Goal: Navigation & Orientation: Find specific page/section

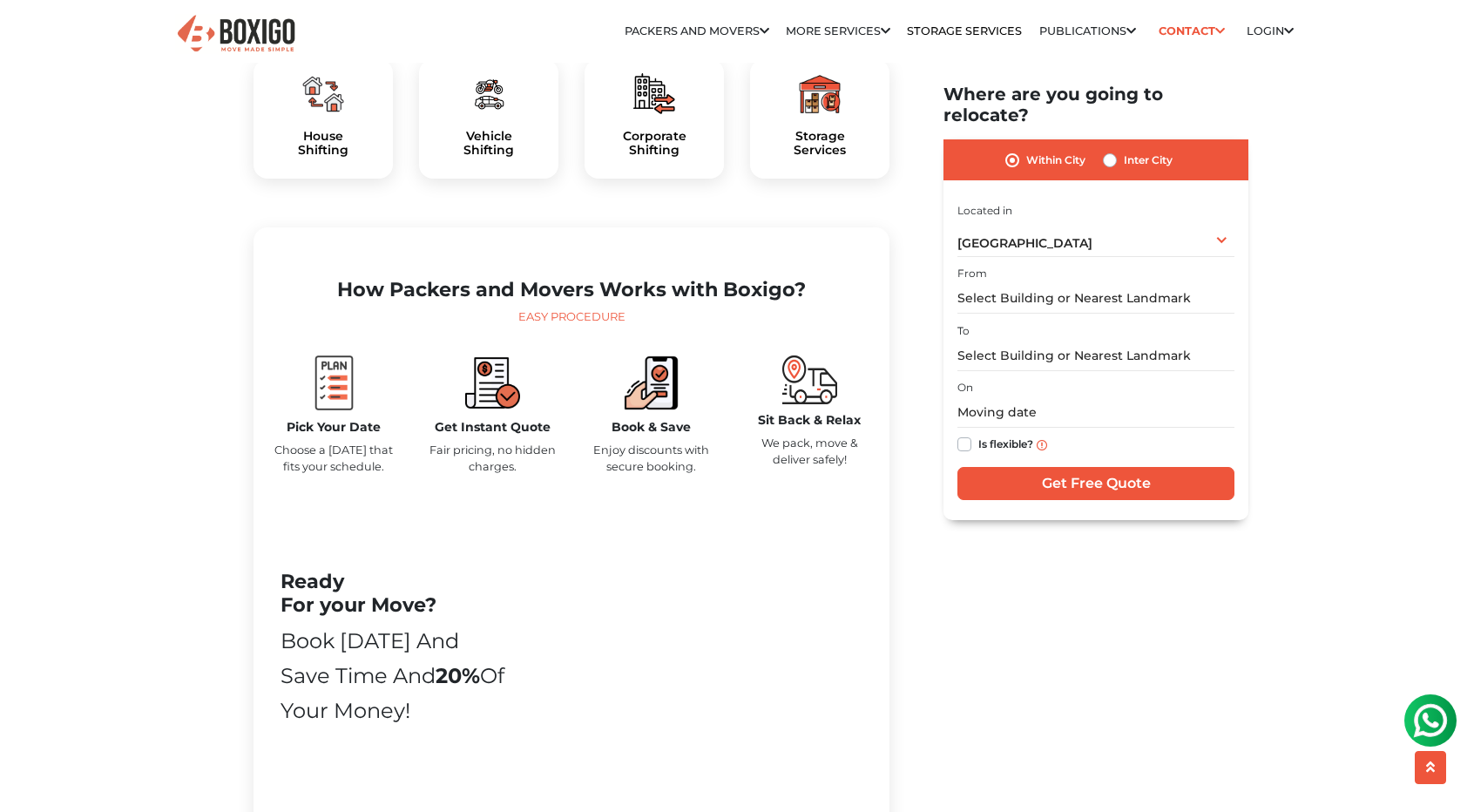
scroll to position [621, 0]
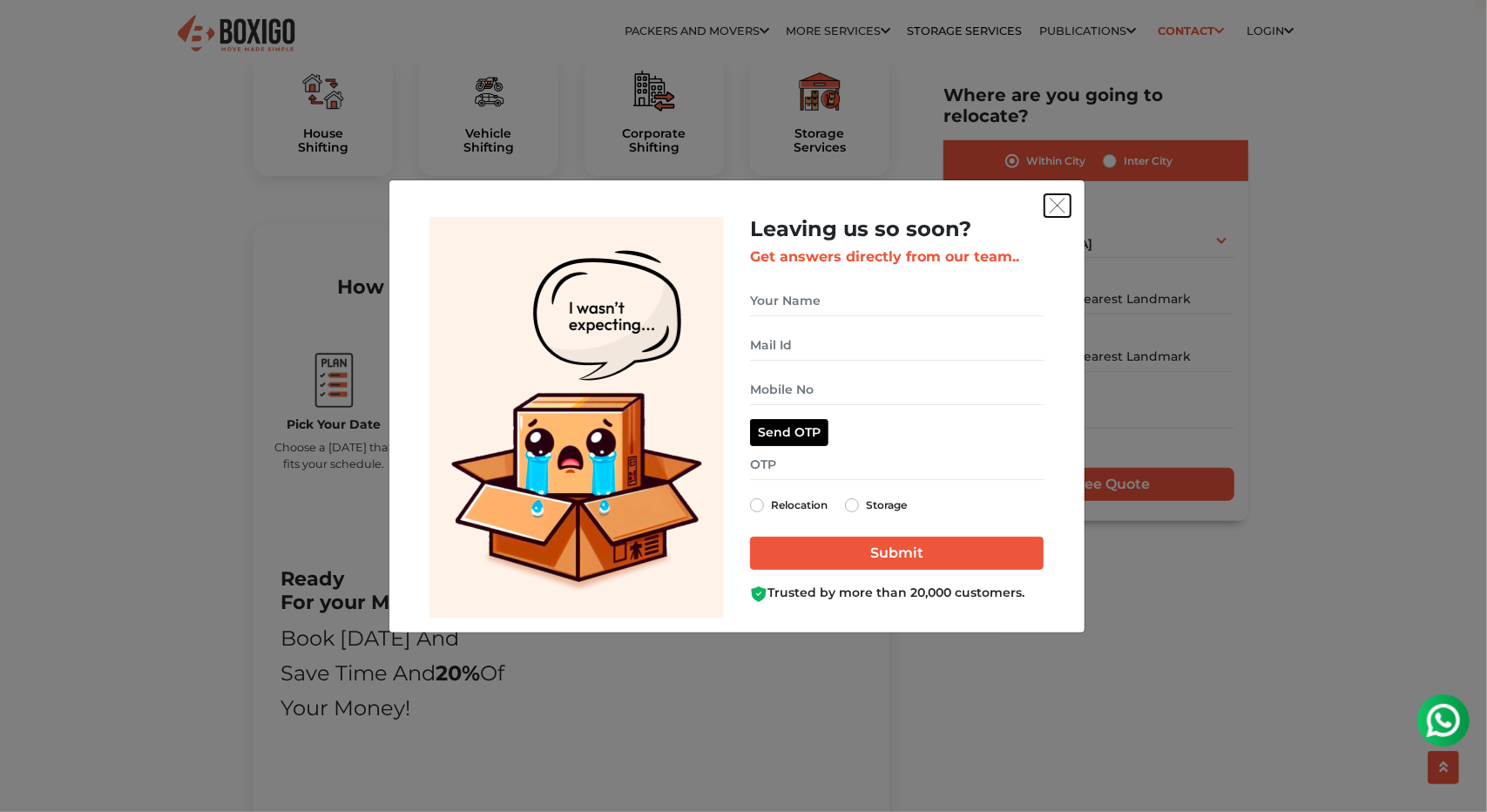
click at [1065, 199] on img "get free quote dialog" at bounding box center [1057, 205] width 15 height 15
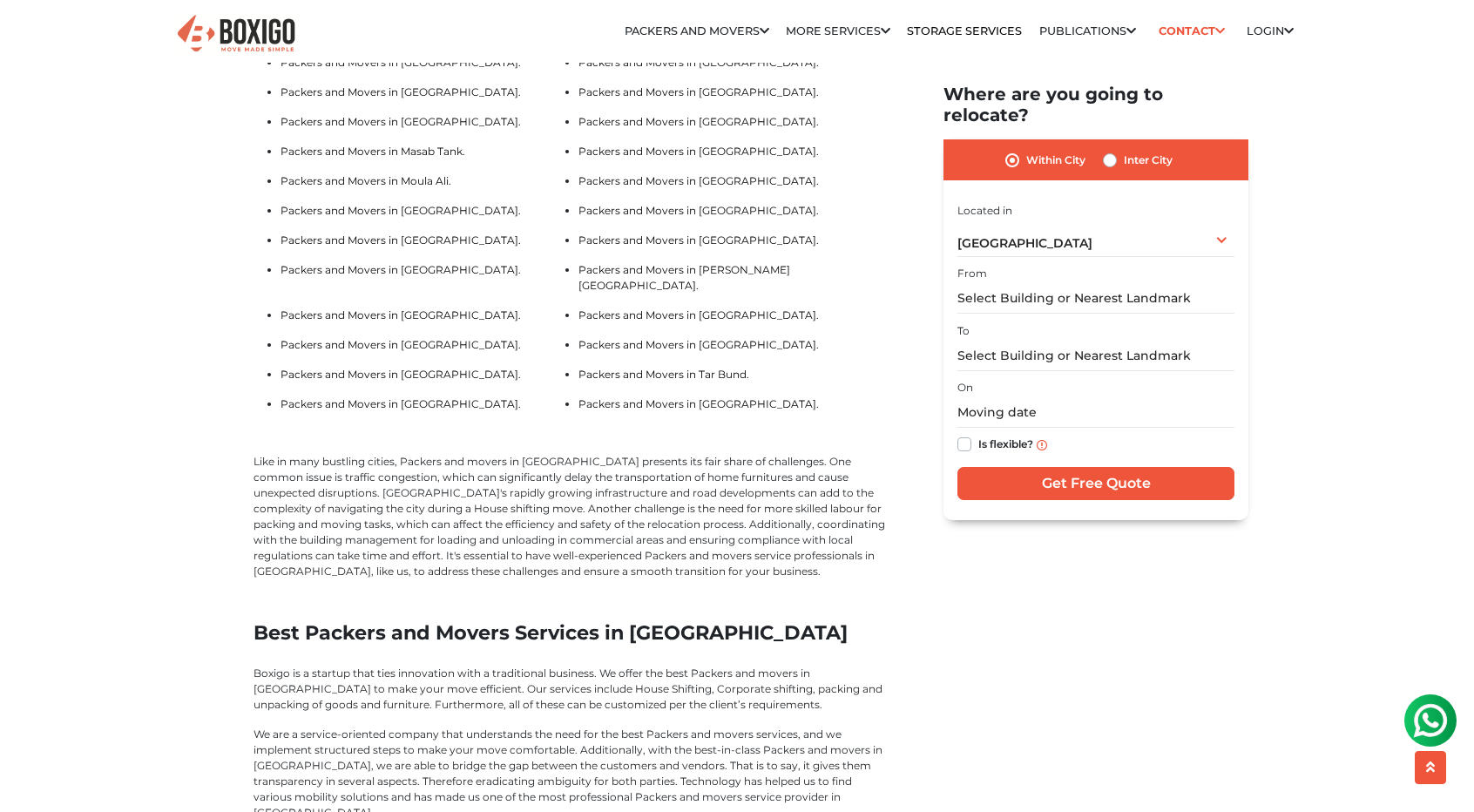
scroll to position [4092, 0]
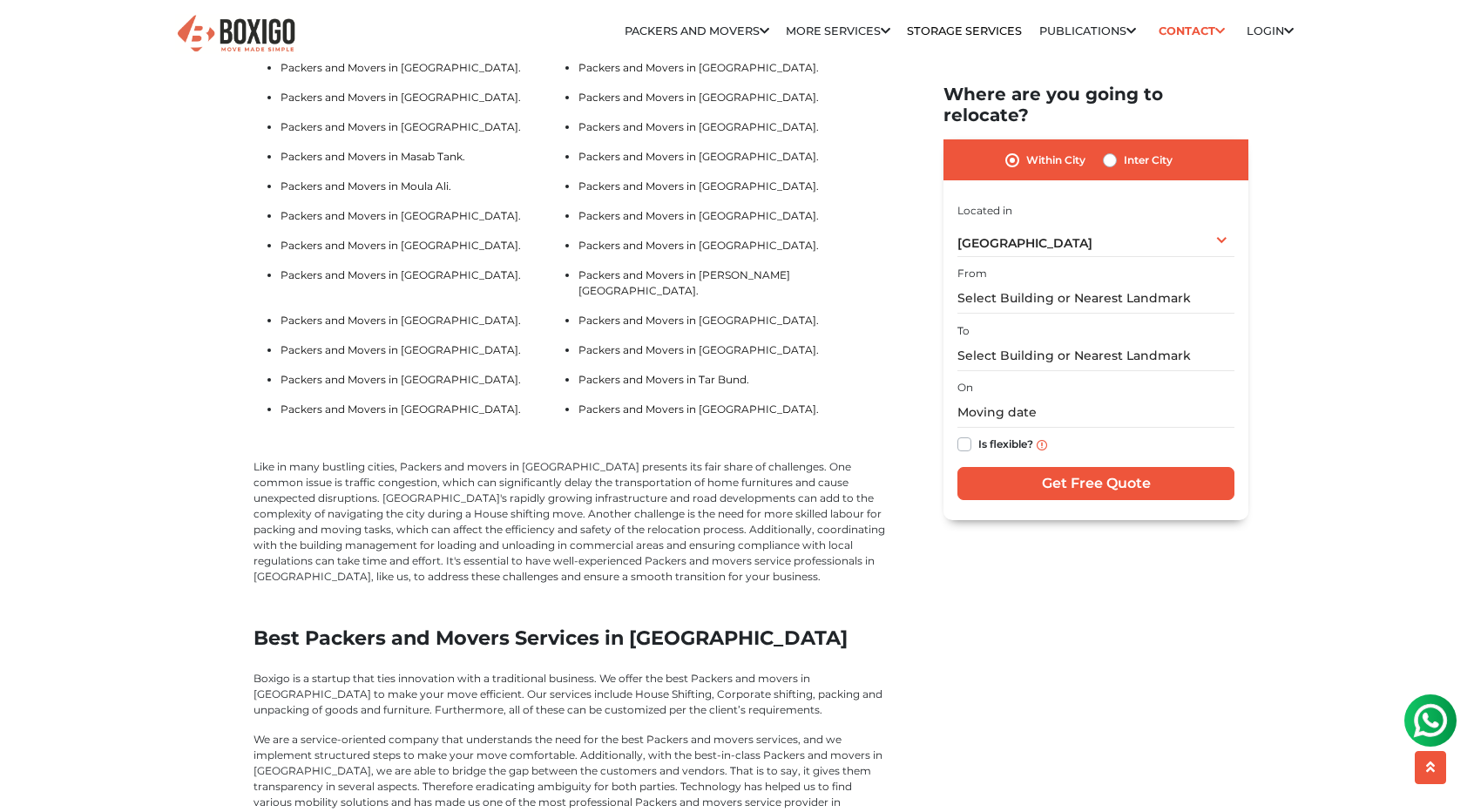
click at [1431, 726] on img at bounding box center [1430, 720] width 35 height 35
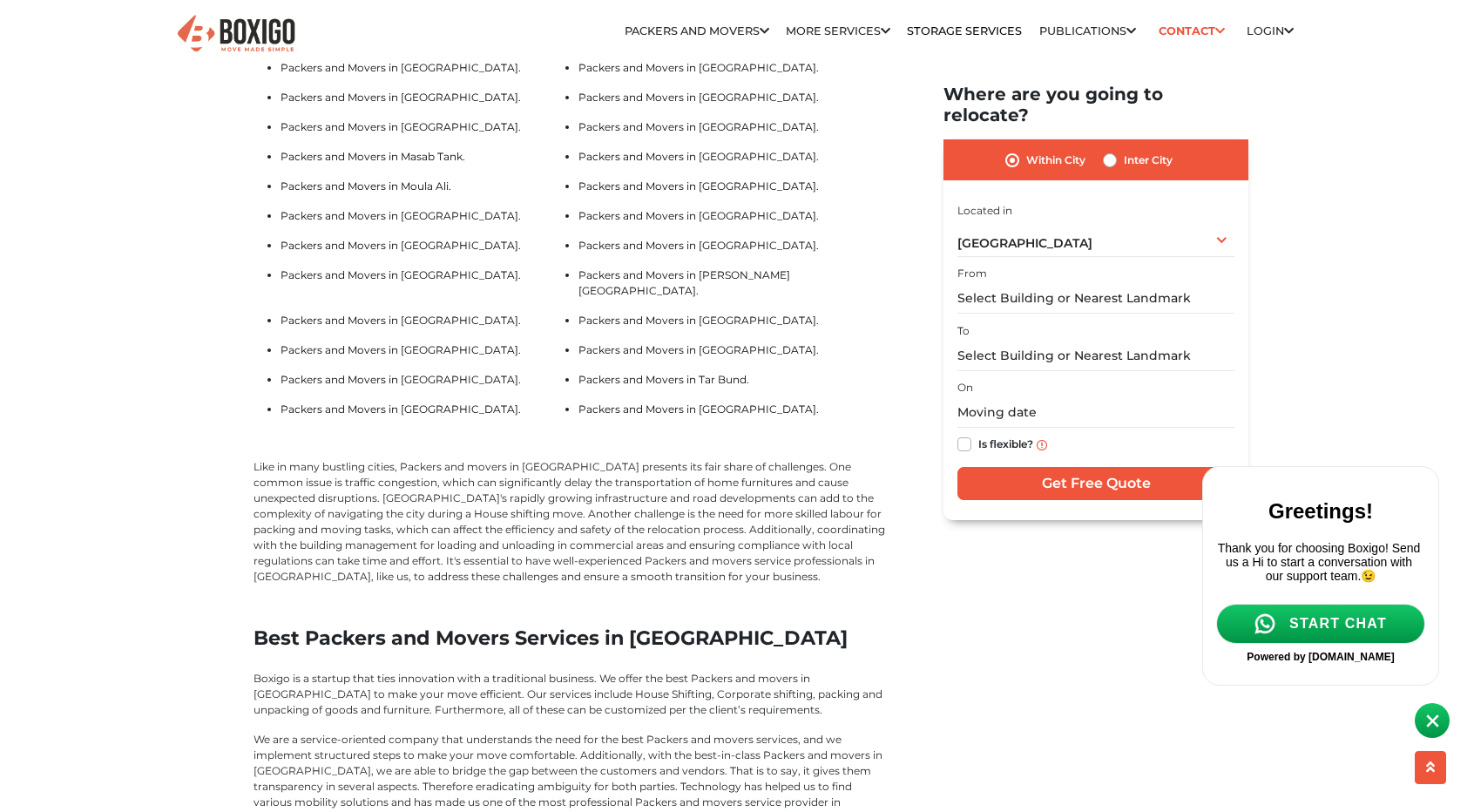
click at [1277, 640] on link "START CHAT" at bounding box center [1321, 624] width 209 height 40
drag, startPoint x: 1316, startPoint y: 668, endPoint x: 1388, endPoint y: 673, distance: 72.2
click at [1388, 663] on div "Powered by interakt.shop" at bounding box center [1321, 656] width 209 height 12
copy span "[DOMAIN_NAME]"
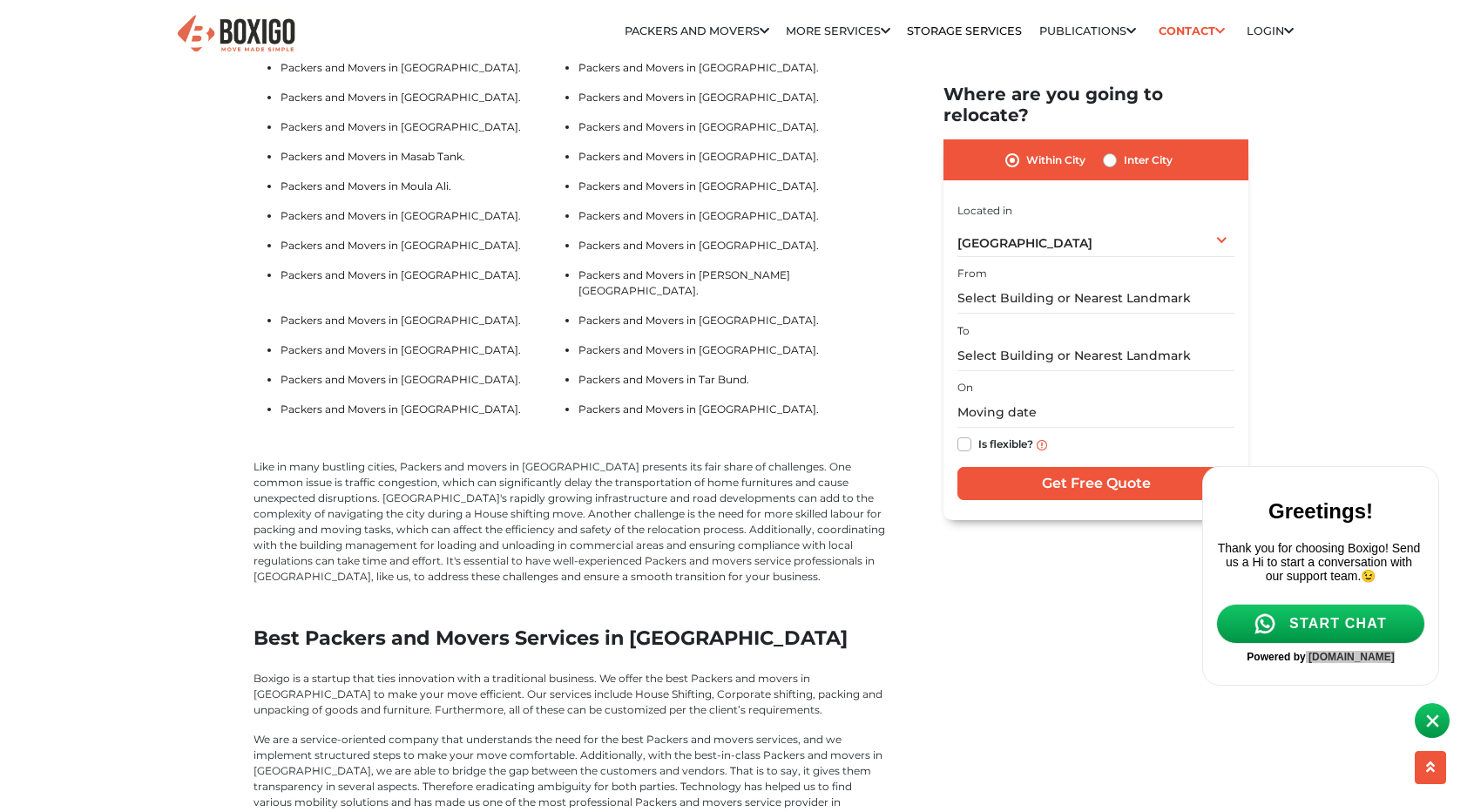
click at [1429, 770] on icon "scroll up" at bounding box center [1430, 766] width 9 height 14
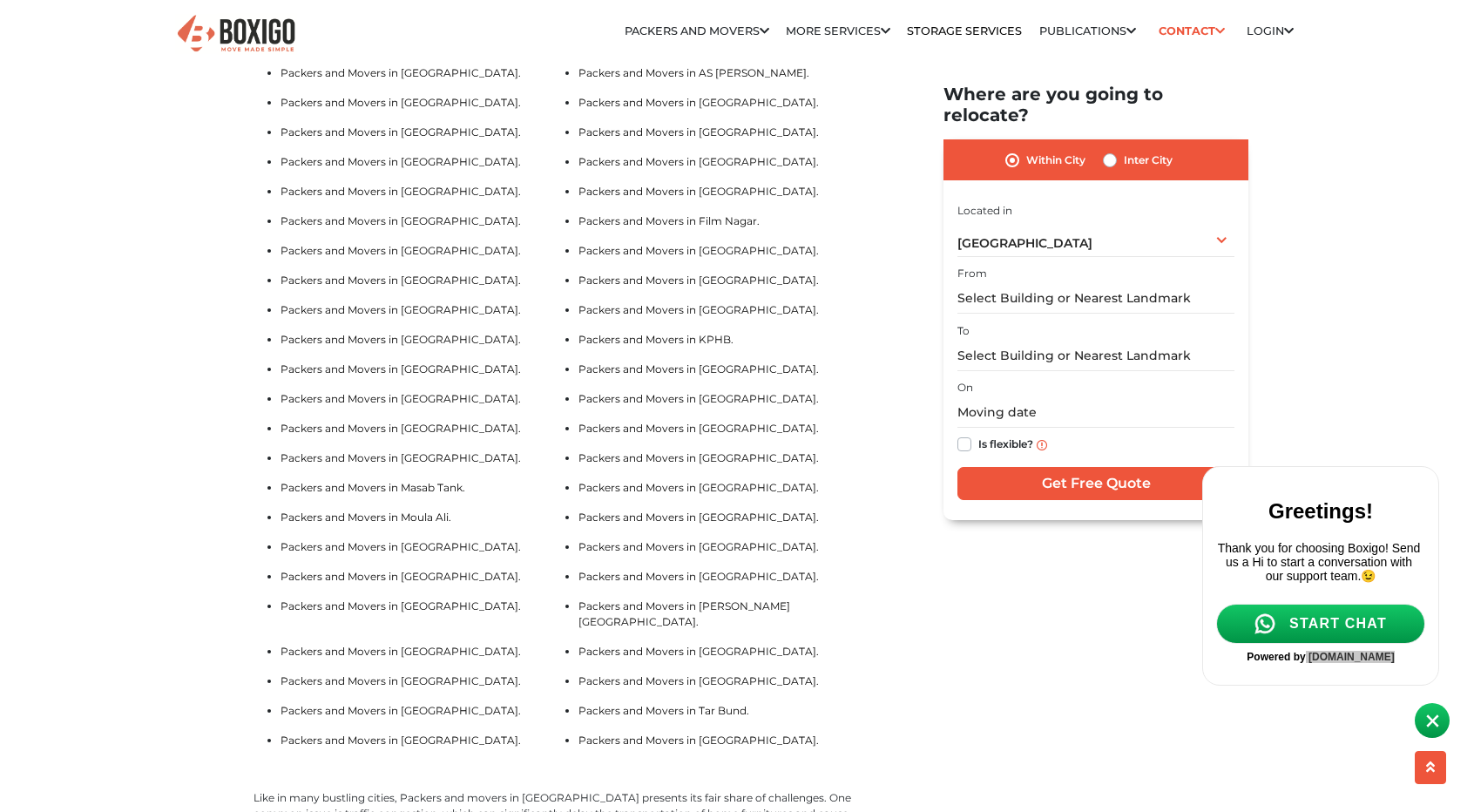
scroll to position [3762, 0]
click at [704, 226] on link "Packers and Movers in Film Nagar." at bounding box center [669, 220] width 182 height 13
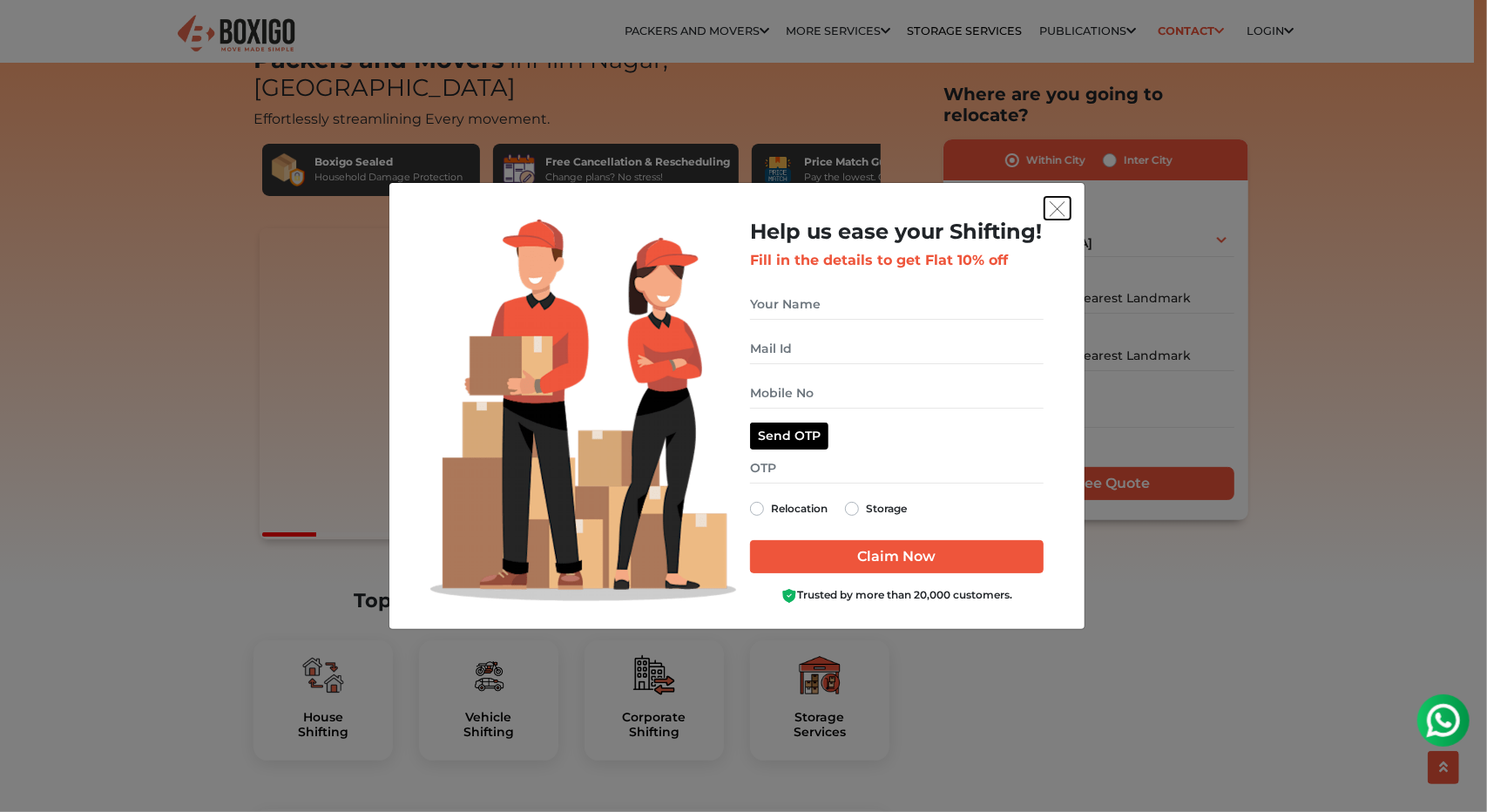
click at [1053, 210] on img "get free quote dialog" at bounding box center [1057, 209] width 15 height 15
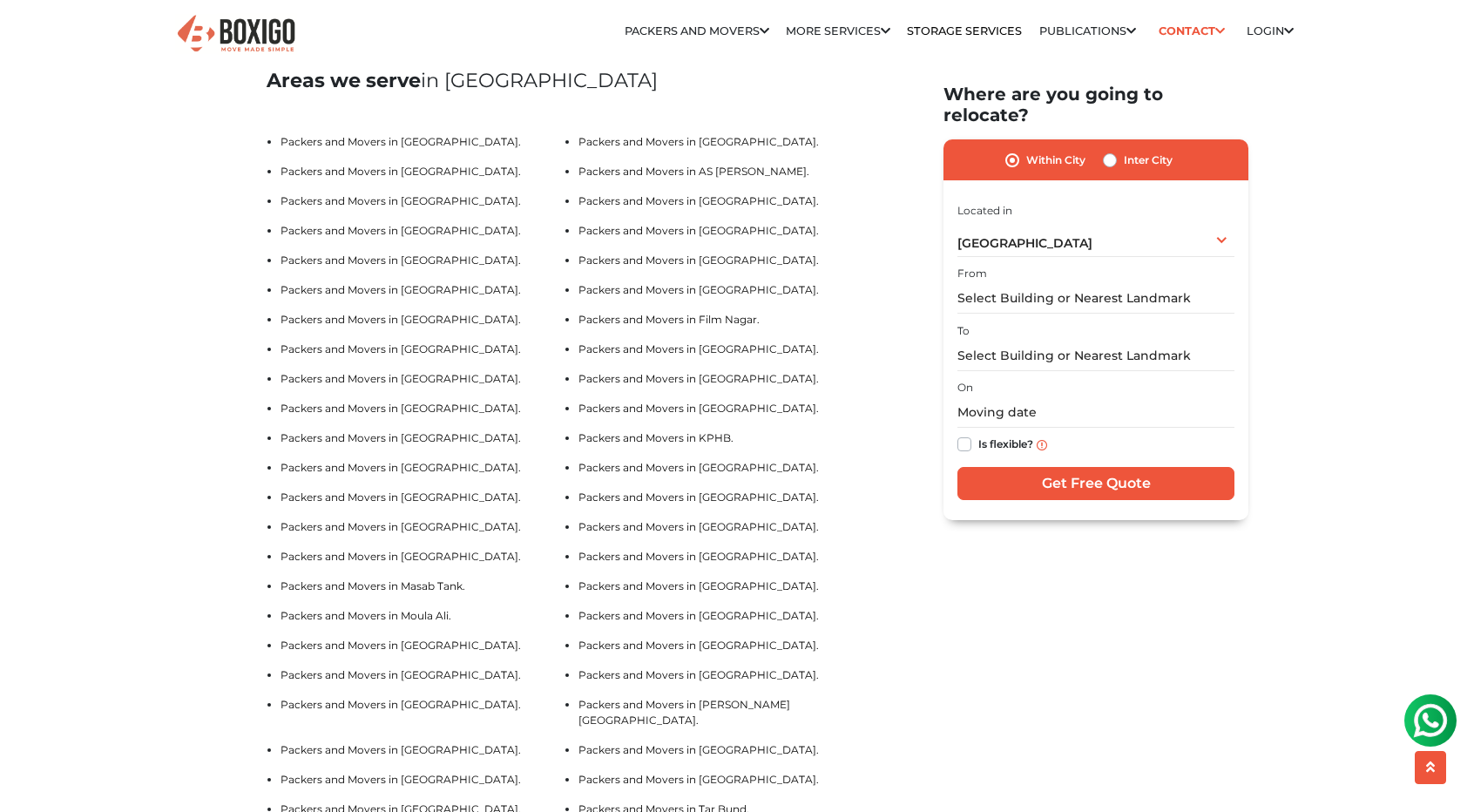
scroll to position [3817, 0]
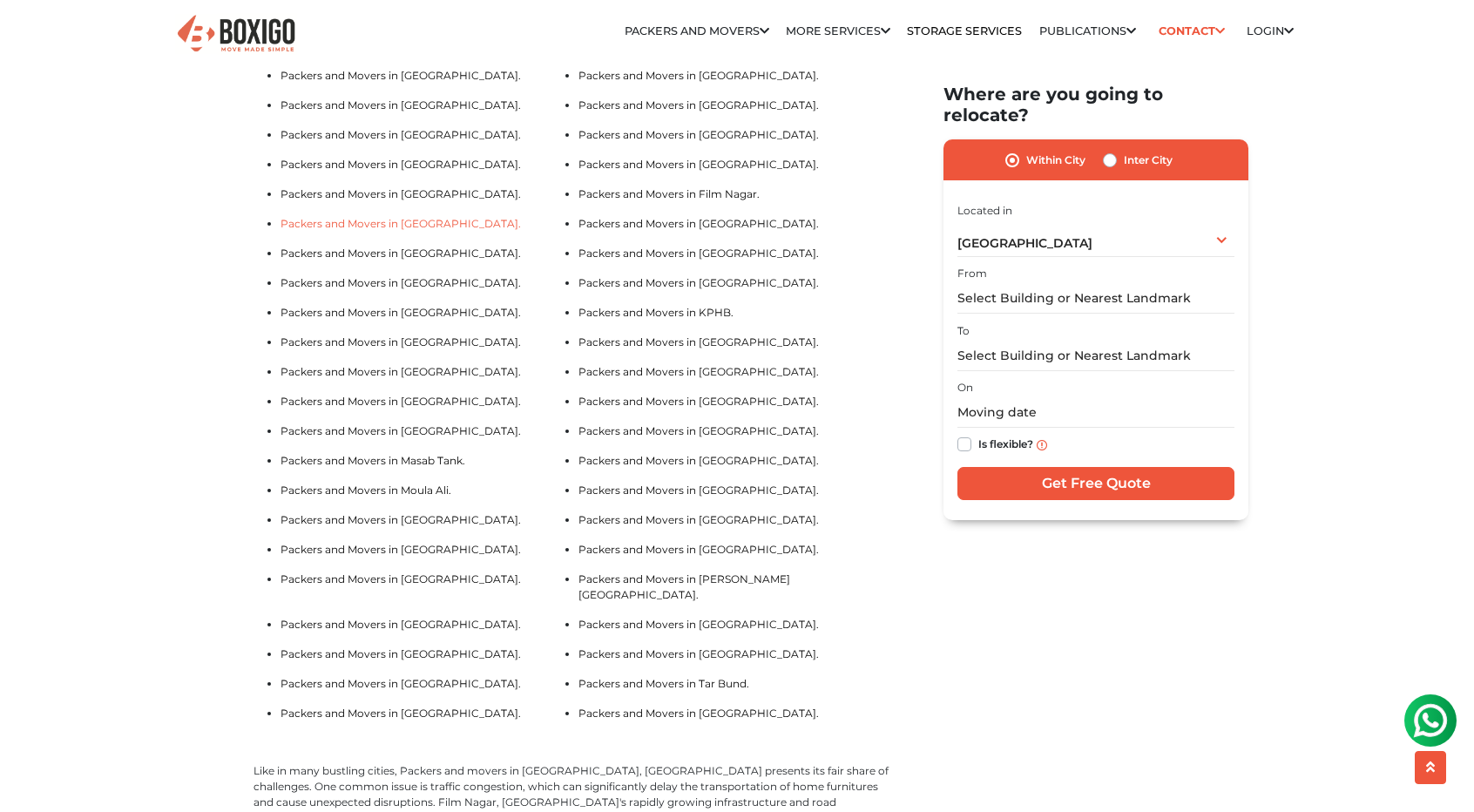
click at [418, 229] on link "Packers and Movers in Gachibowli." at bounding box center [400, 223] width 241 height 13
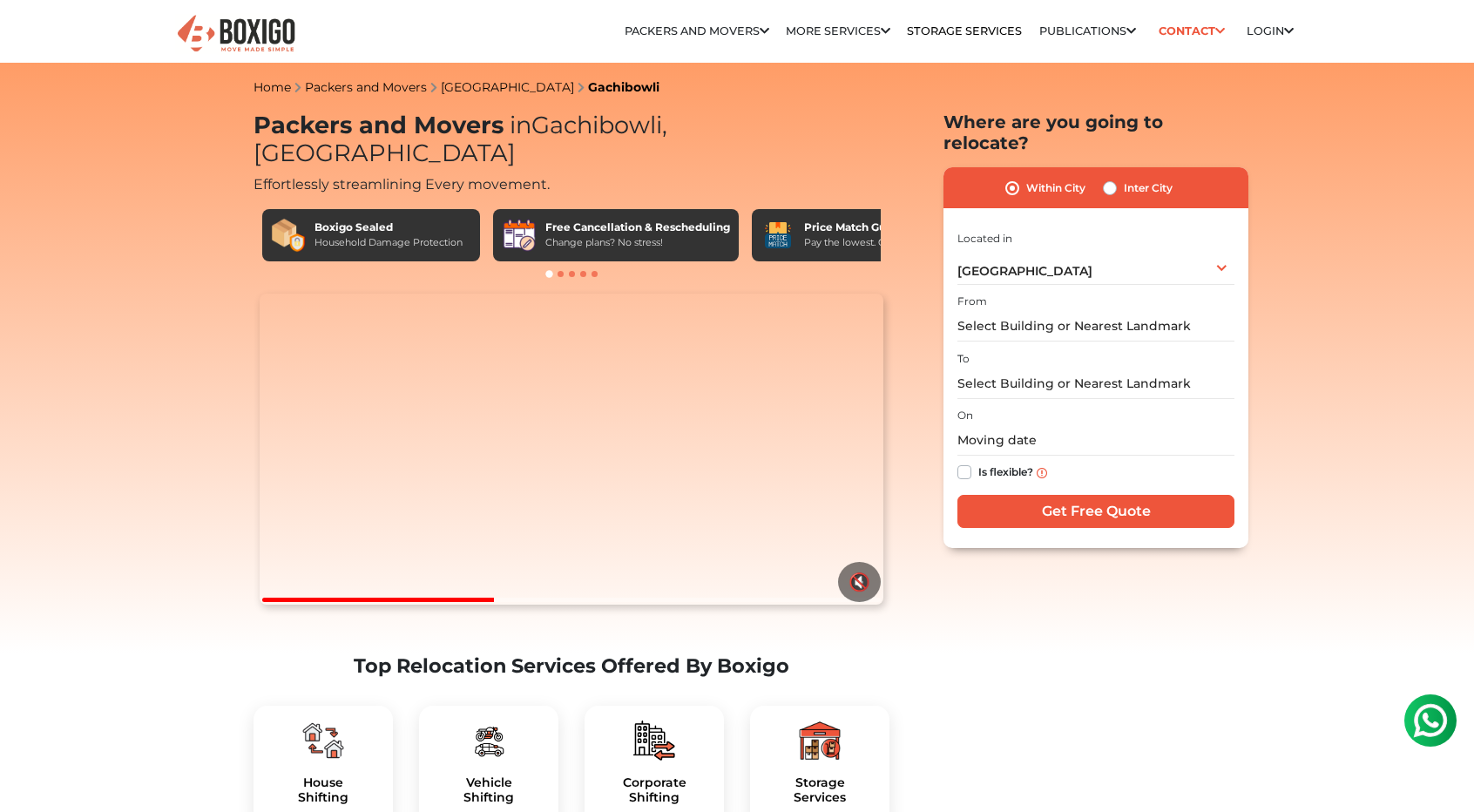
click at [474, 81] on link "[GEOGRAPHIC_DATA]" at bounding box center [508, 87] width 133 height 15
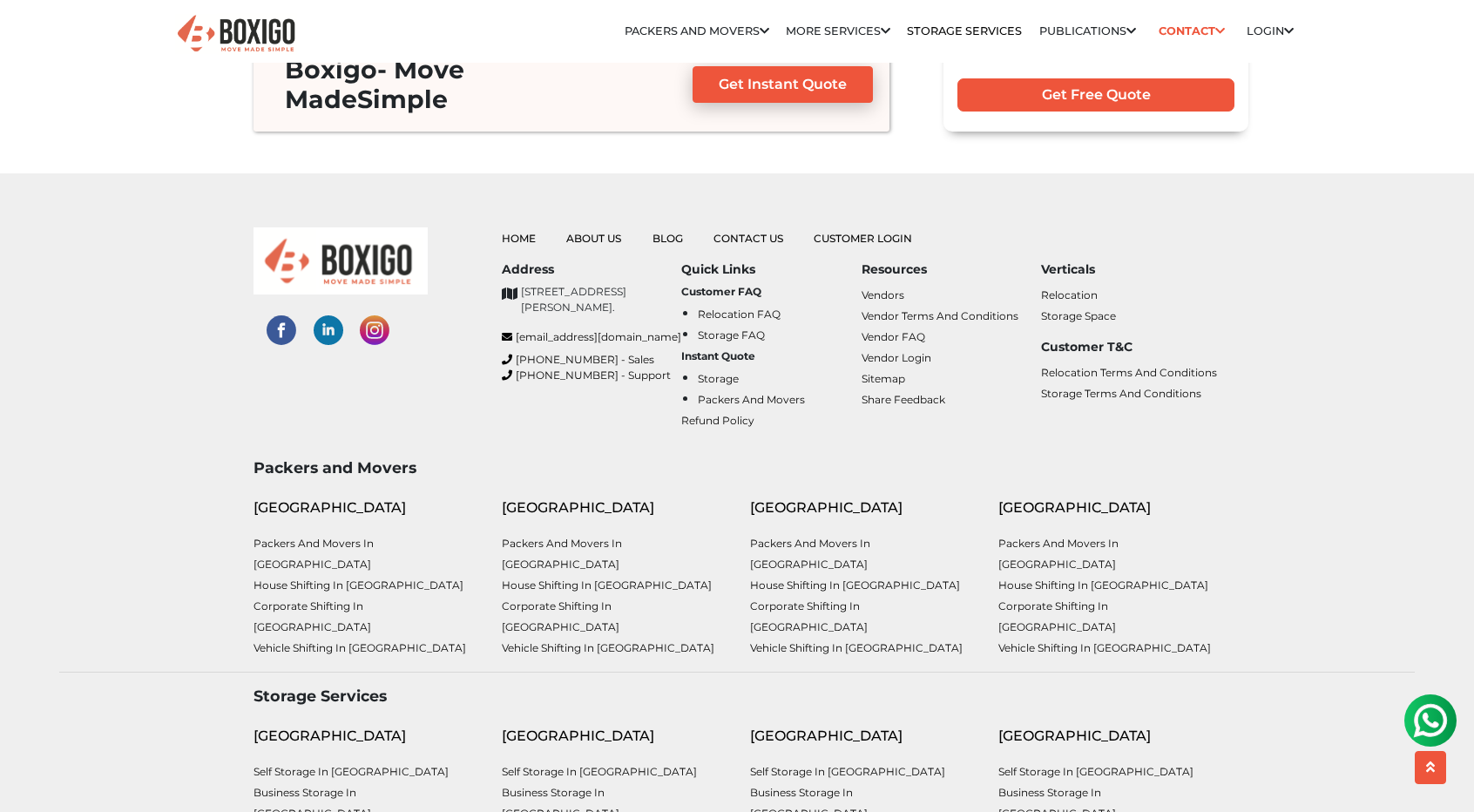
scroll to position [7395, 0]
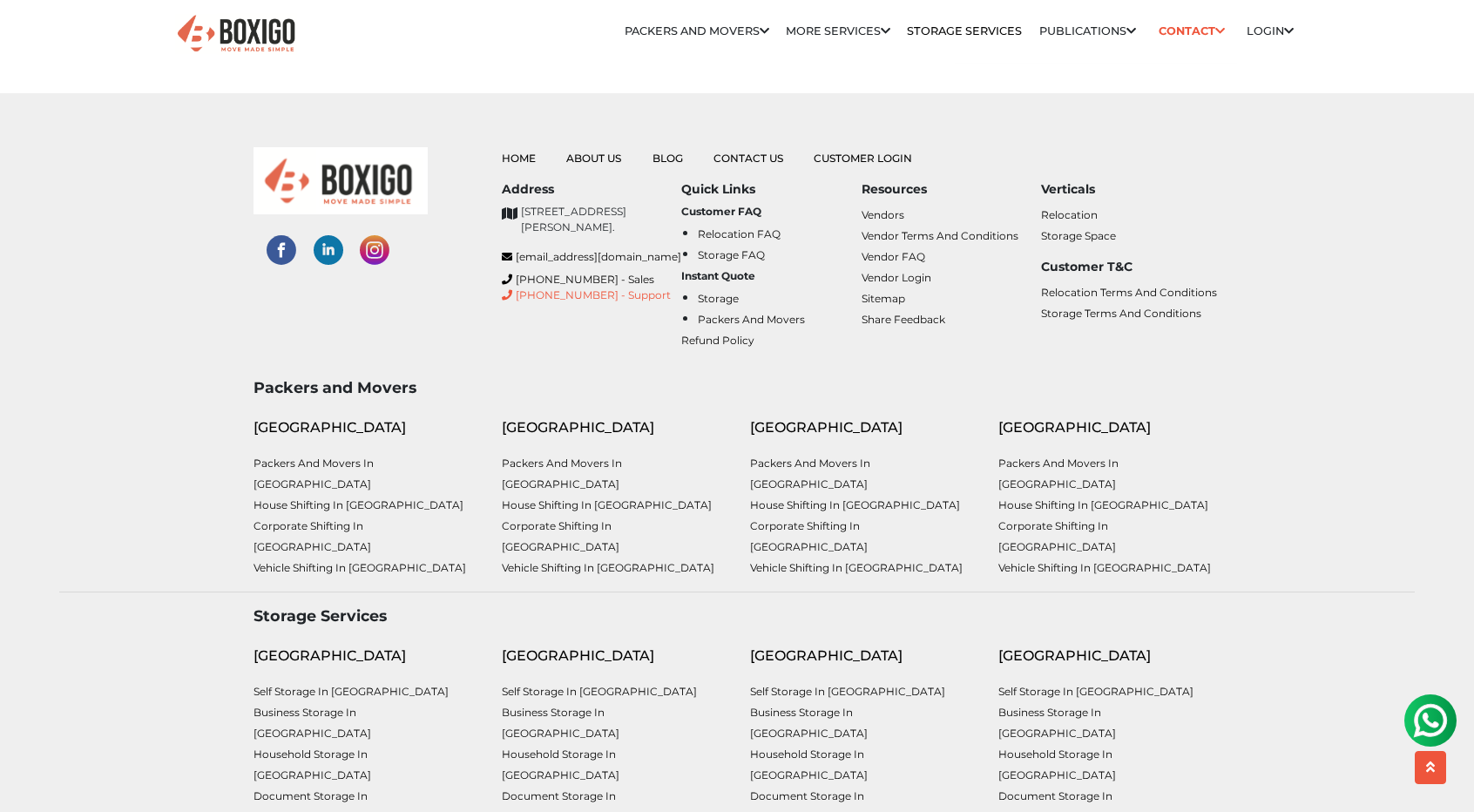
click at [587, 303] on link "[PHONE_NUMBER] - Support" at bounding box center [592, 295] width 180 height 15
click at [1263, 378] on div "Packers and Movers Bangalore Packers and Movers in bangalore House shifting in …" at bounding box center [738, 478] width 1383 height 200
click at [887, 208] on link "Vendors" at bounding box center [882, 215] width 43 height 13
click at [906, 251] on link "Vendor FAQ" at bounding box center [893, 258] width 64 height 13
click at [872, 152] on link "Customer Login" at bounding box center [863, 159] width 99 height 13
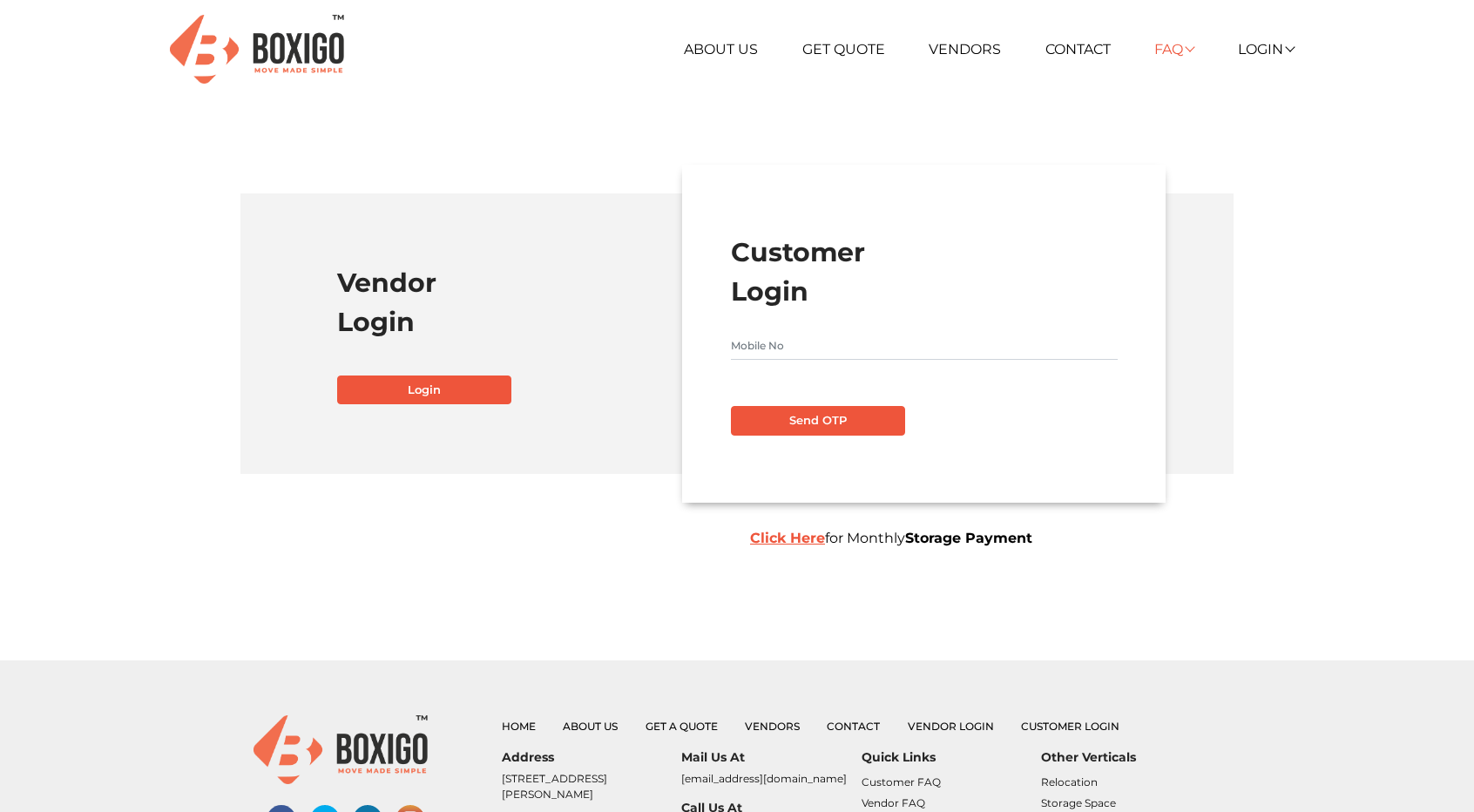
click at [1180, 51] on link "FAQ" at bounding box center [1173, 48] width 39 height 16
click at [1267, 222] on section "Vendor Login Login Customer Login Send OTP Click Here for Monthly Storage Payme…" at bounding box center [737, 314] width 1357 height 430
click at [1285, 43] on link "Login" at bounding box center [1266, 48] width 56 height 16
click at [1290, 244] on section "Vendor Login Login Customer Login Send OTP Click Here for Monthly Storage Payme…" at bounding box center [737, 314] width 1357 height 430
